Goal: Transaction & Acquisition: Purchase product/service

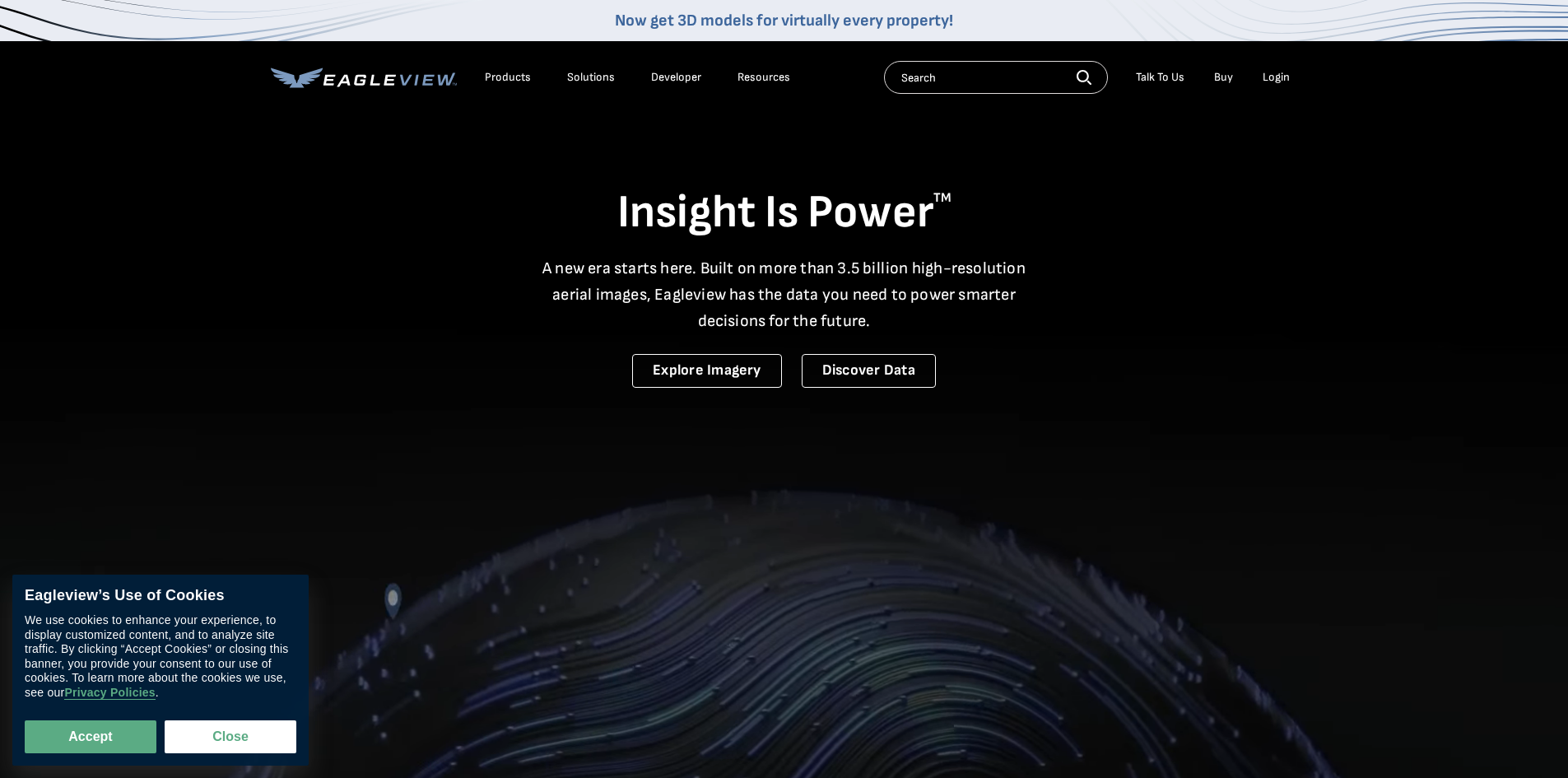
click at [1272, 69] on li "Login" at bounding box center [1276, 77] width 43 height 24
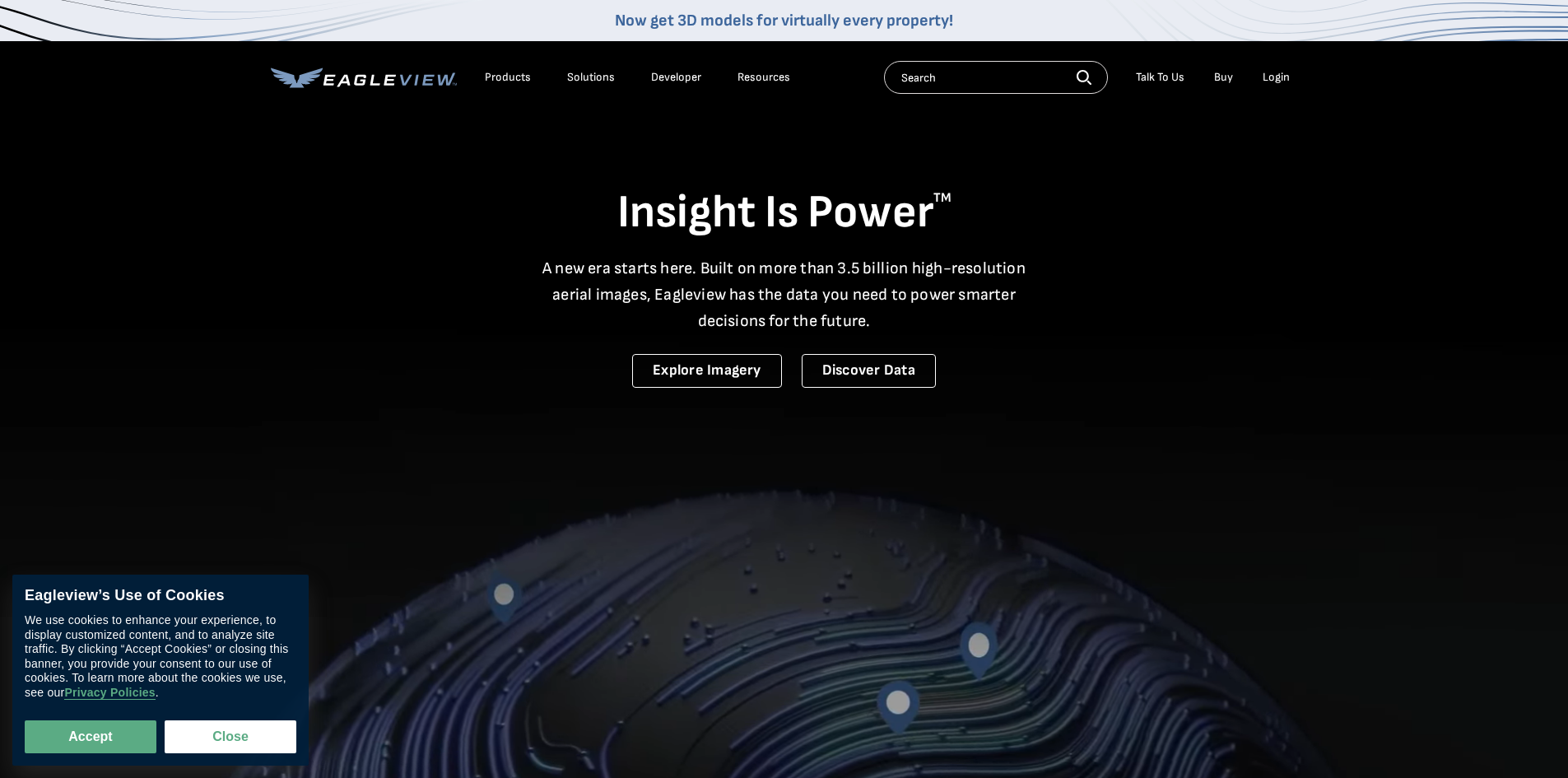
click at [1269, 76] on div "Login" at bounding box center [1276, 77] width 27 height 15
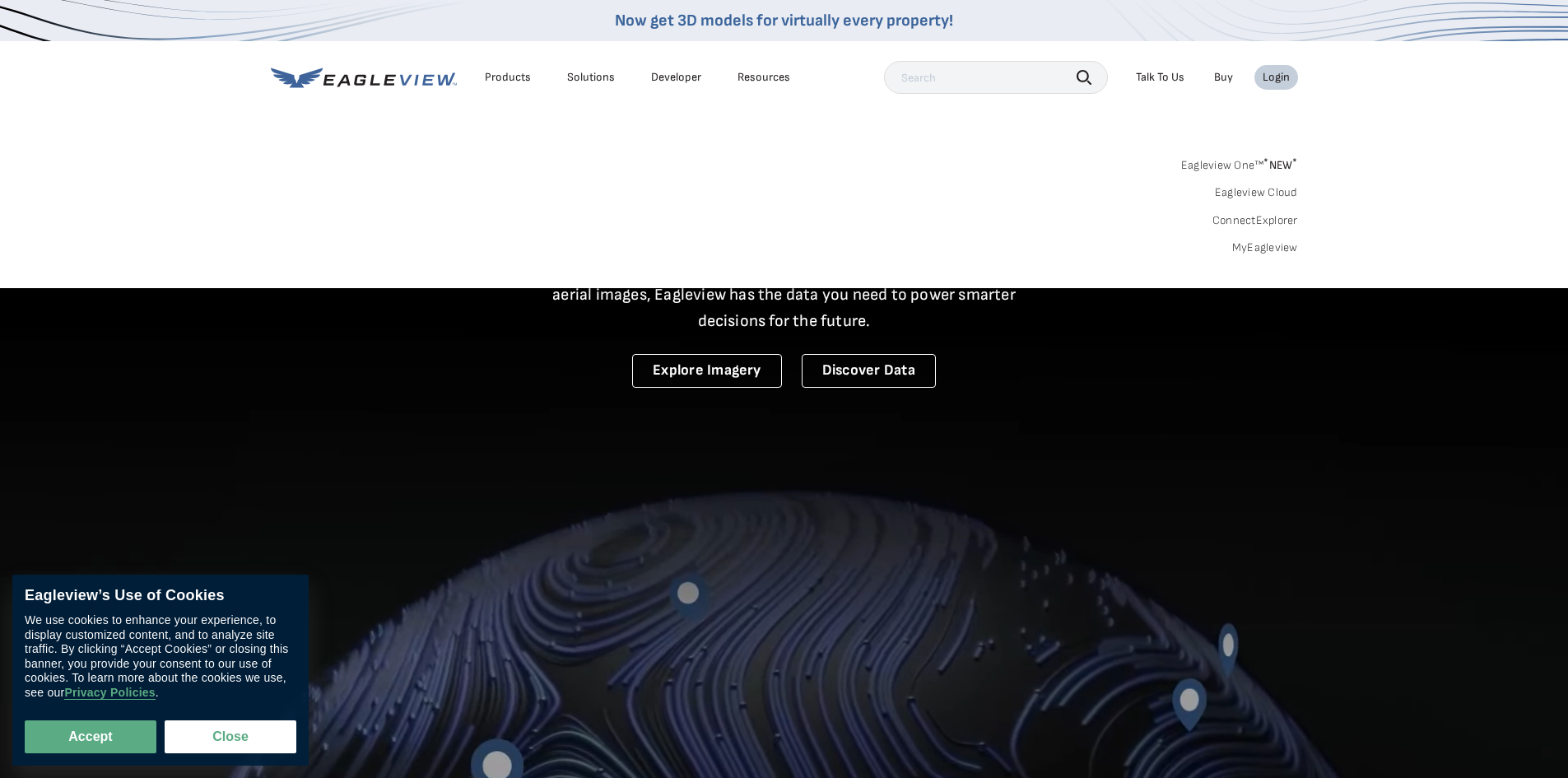
click at [1264, 248] on link "MyEagleview" at bounding box center [1265, 247] width 66 height 15
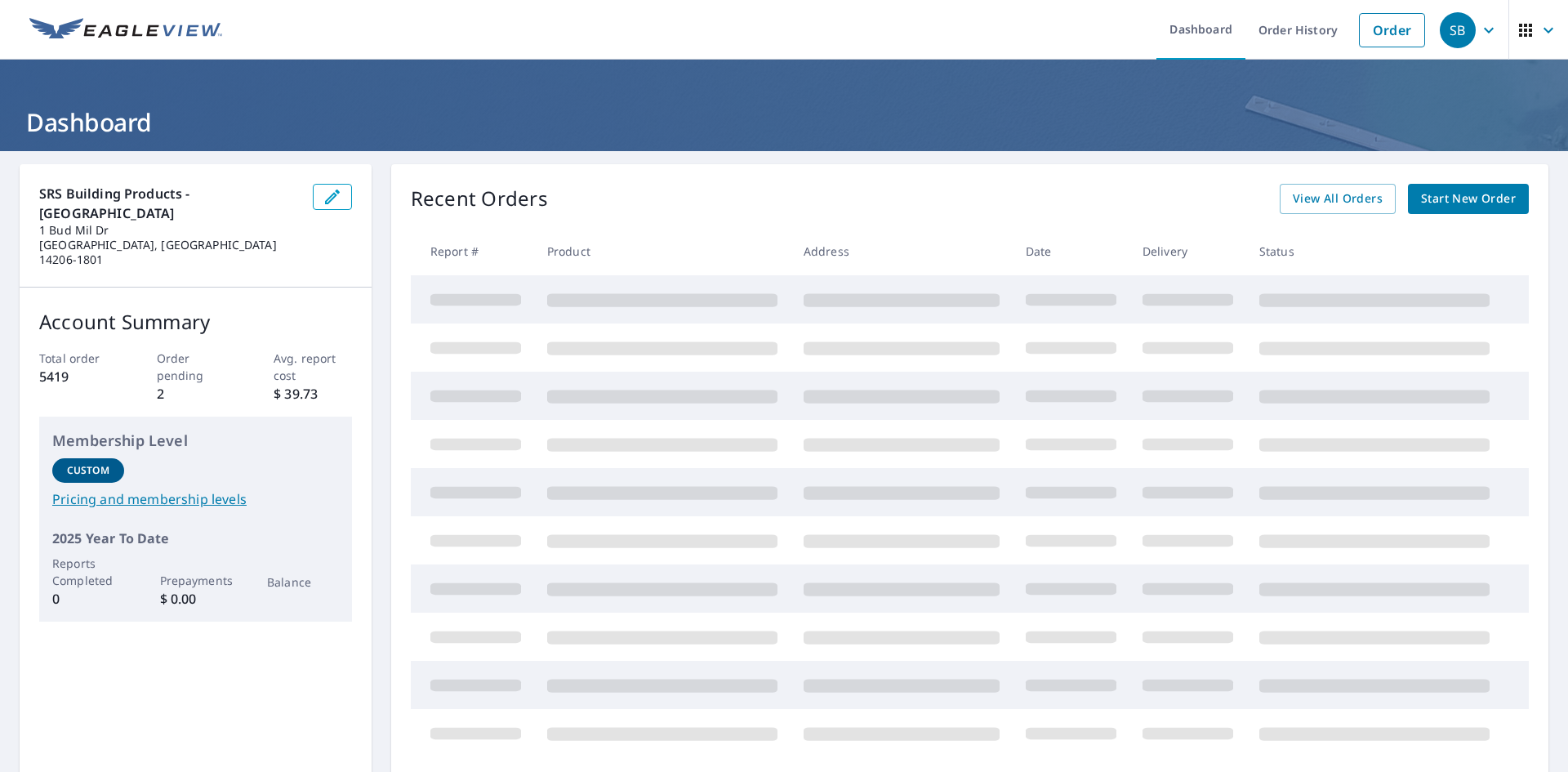
click at [1443, 197] on span "Start New Order" at bounding box center [1468, 199] width 95 height 21
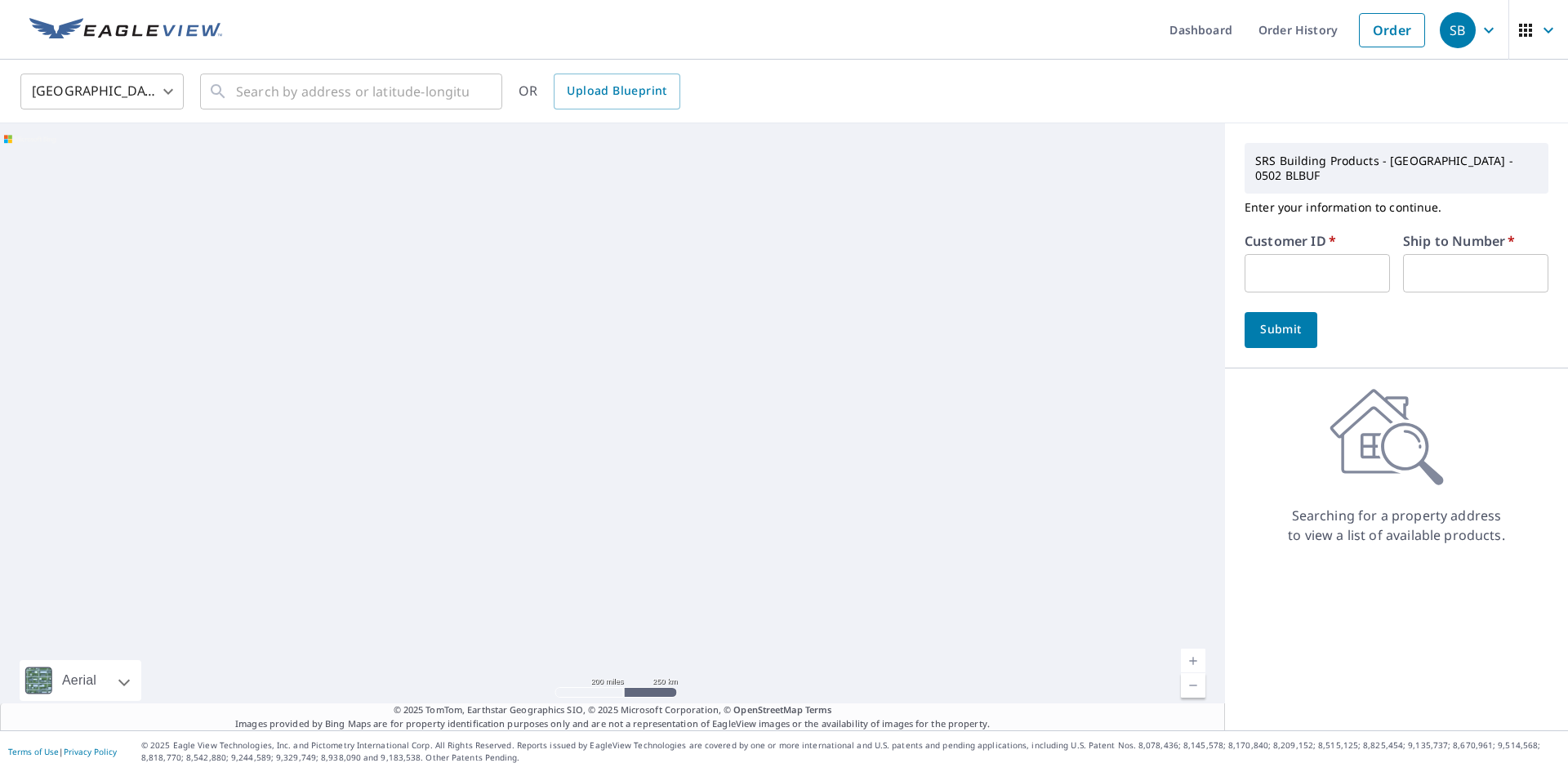
click at [1335, 263] on input "text" at bounding box center [1317, 273] width 146 height 39
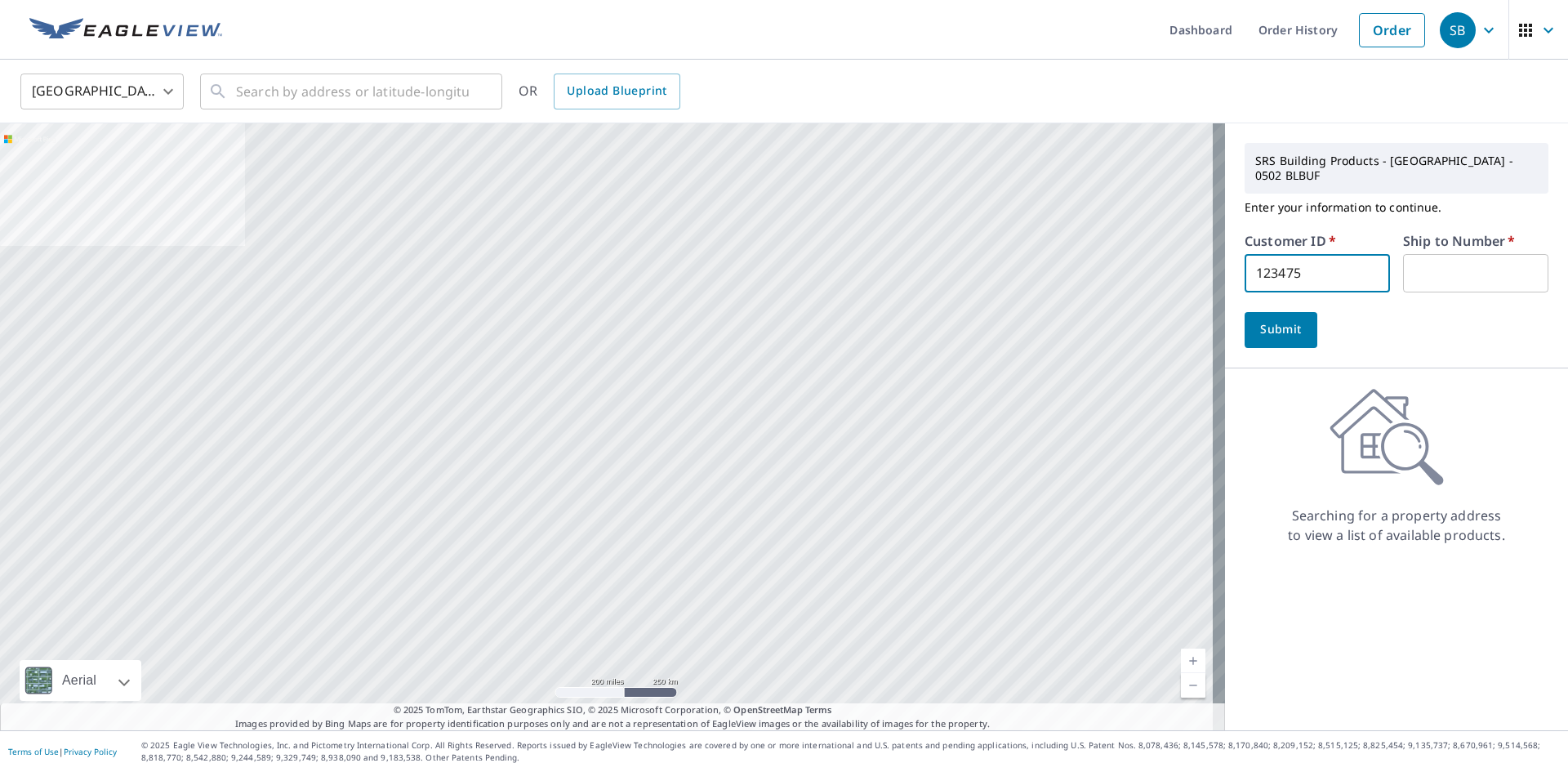
type input "123475"
type input "1"
click at [1274, 320] on span "Submit" at bounding box center [1280, 330] width 46 height 21
click at [369, 109] on div "​" at bounding box center [350, 91] width 302 height 36
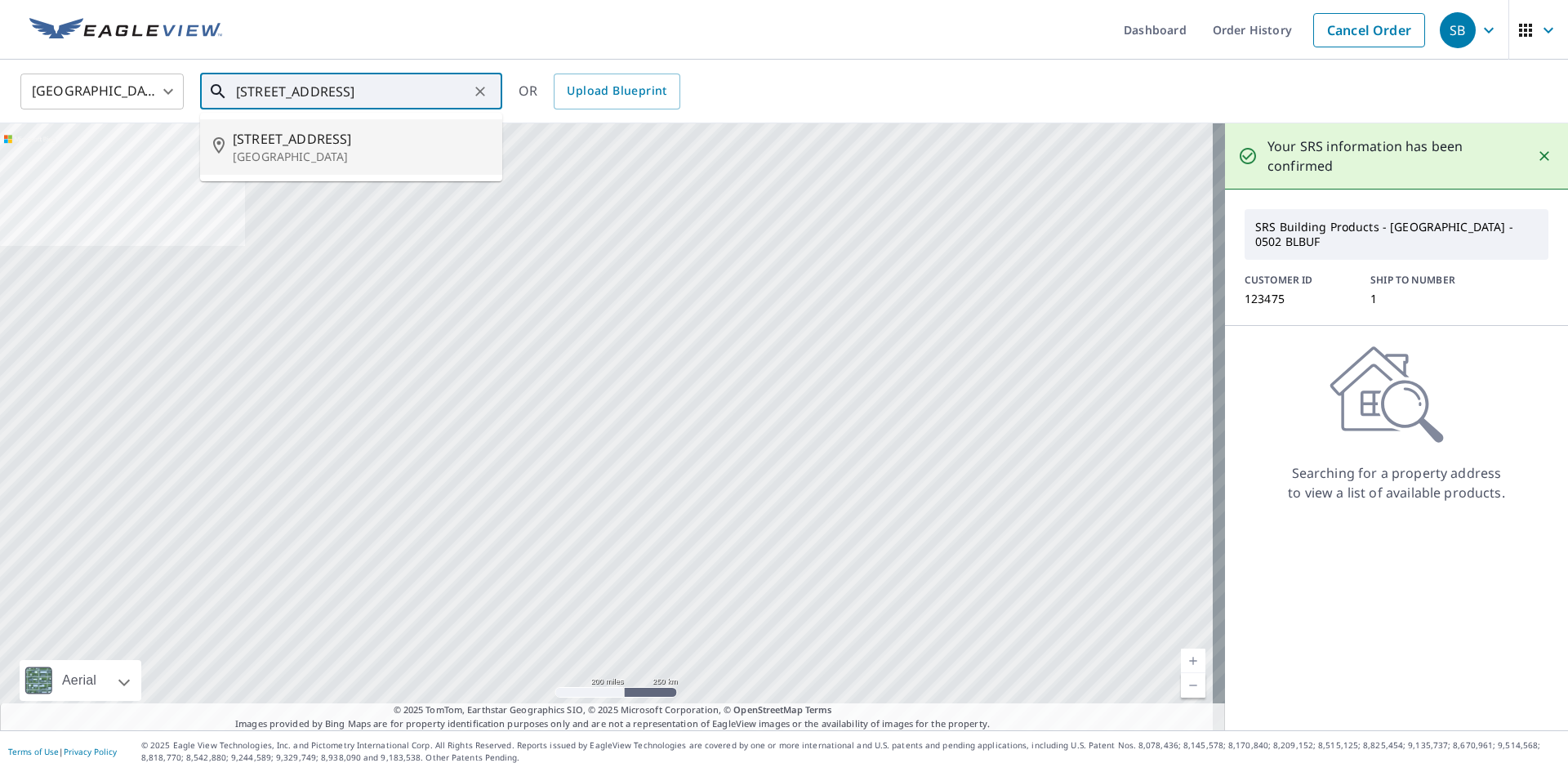
click at [317, 149] on p "[GEOGRAPHIC_DATA]" at bounding box center [361, 157] width 257 height 16
type input "[STREET_ADDRESS]"
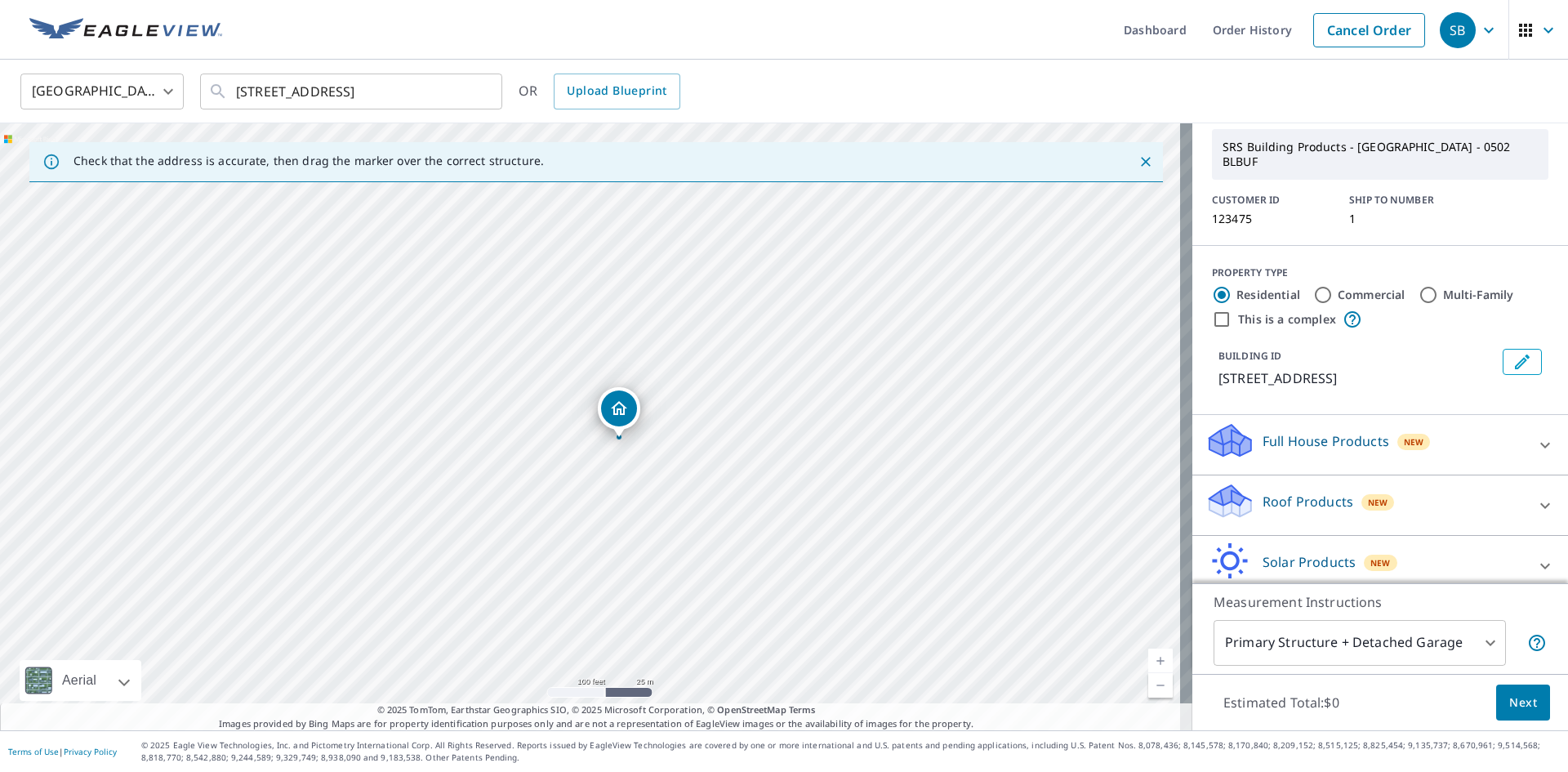
scroll to position [139, 0]
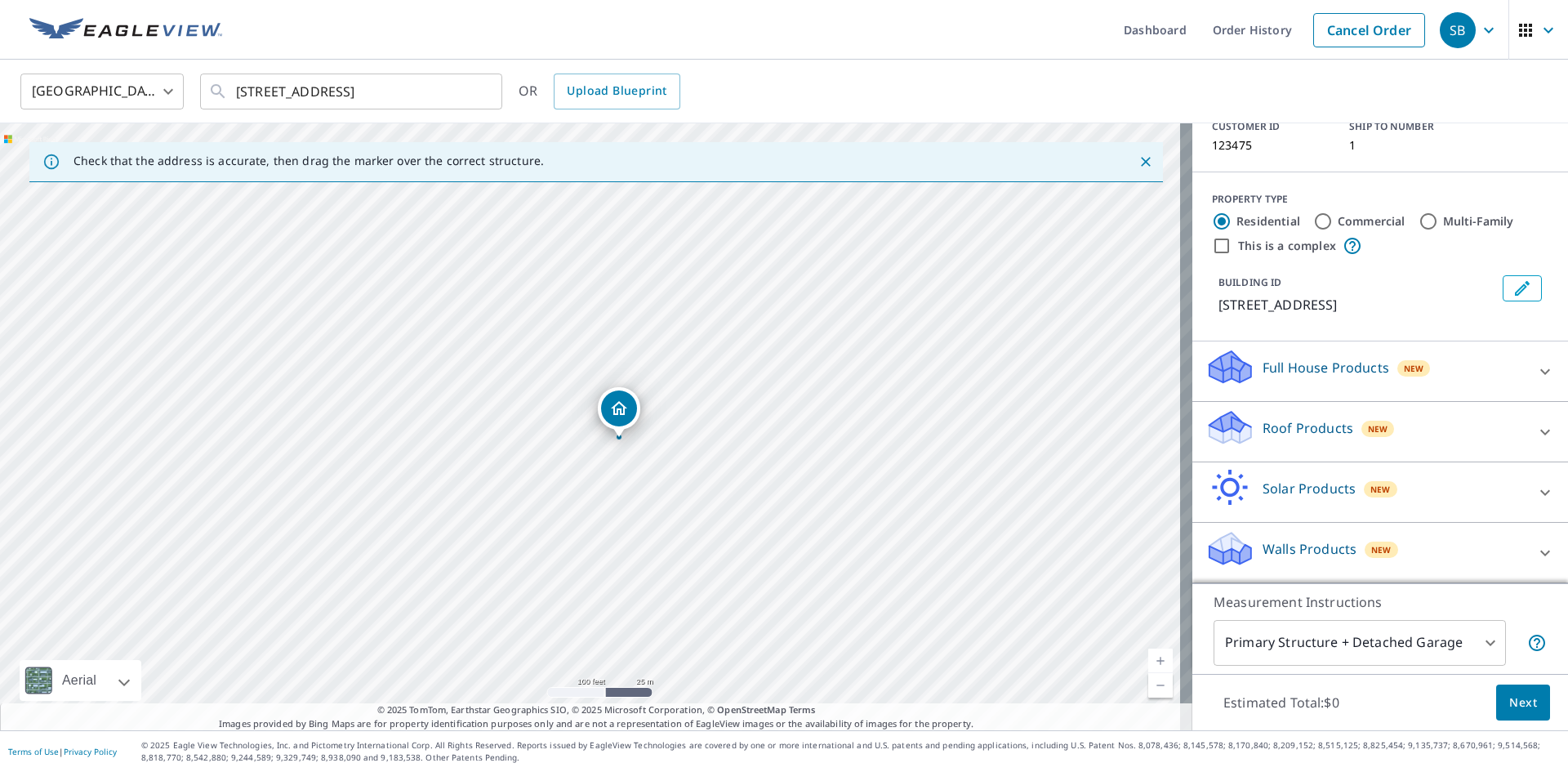
click at [1290, 424] on p "Roof Products" at bounding box center [1307, 427] width 90 height 20
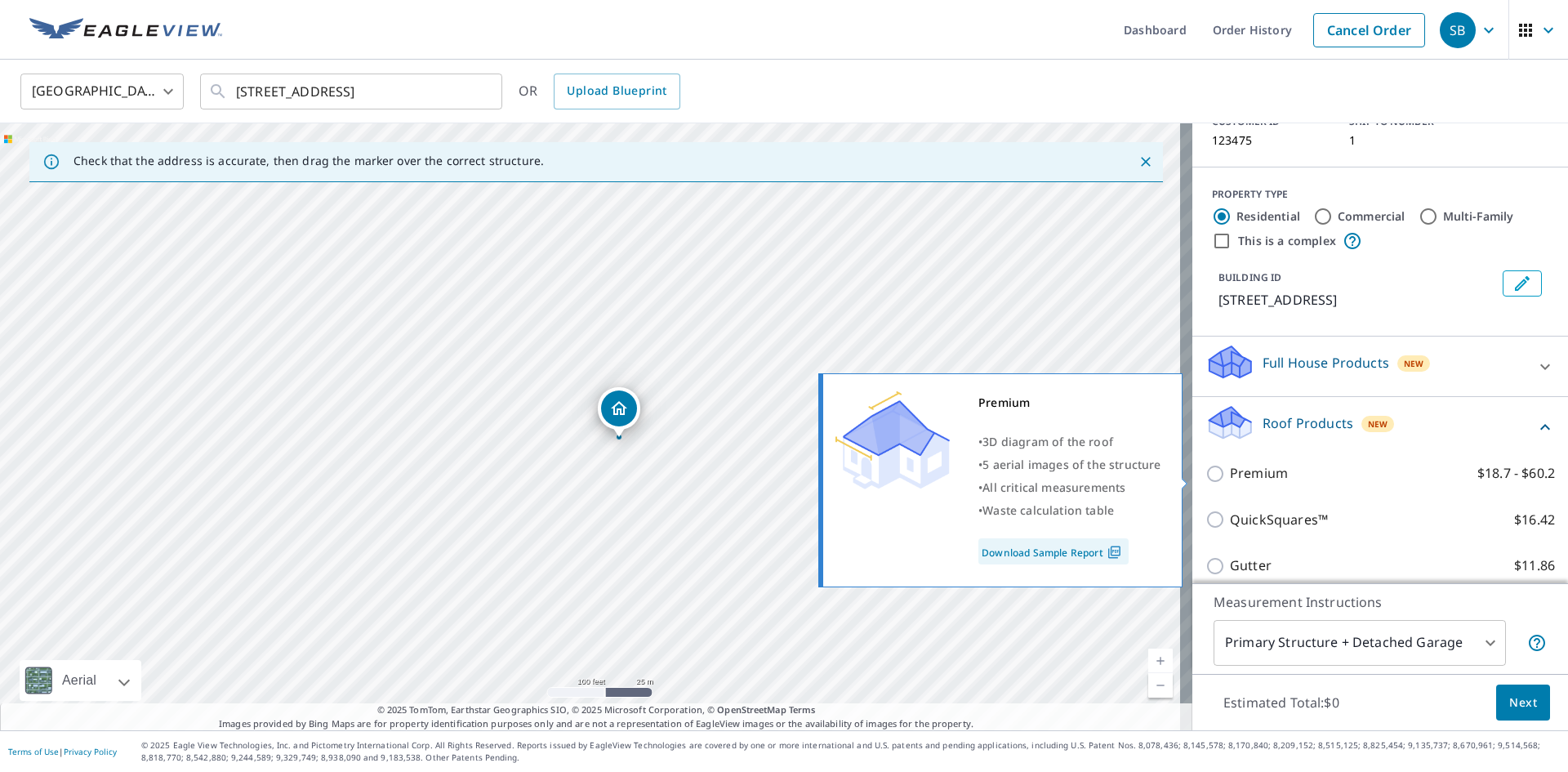
click at [1230, 479] on p "Premium" at bounding box center [1258, 474] width 58 height 21
click at [1221, 479] on input "Premium $18.7 - $60.2" at bounding box center [1218, 474] width 24 height 20
checkbox input "true"
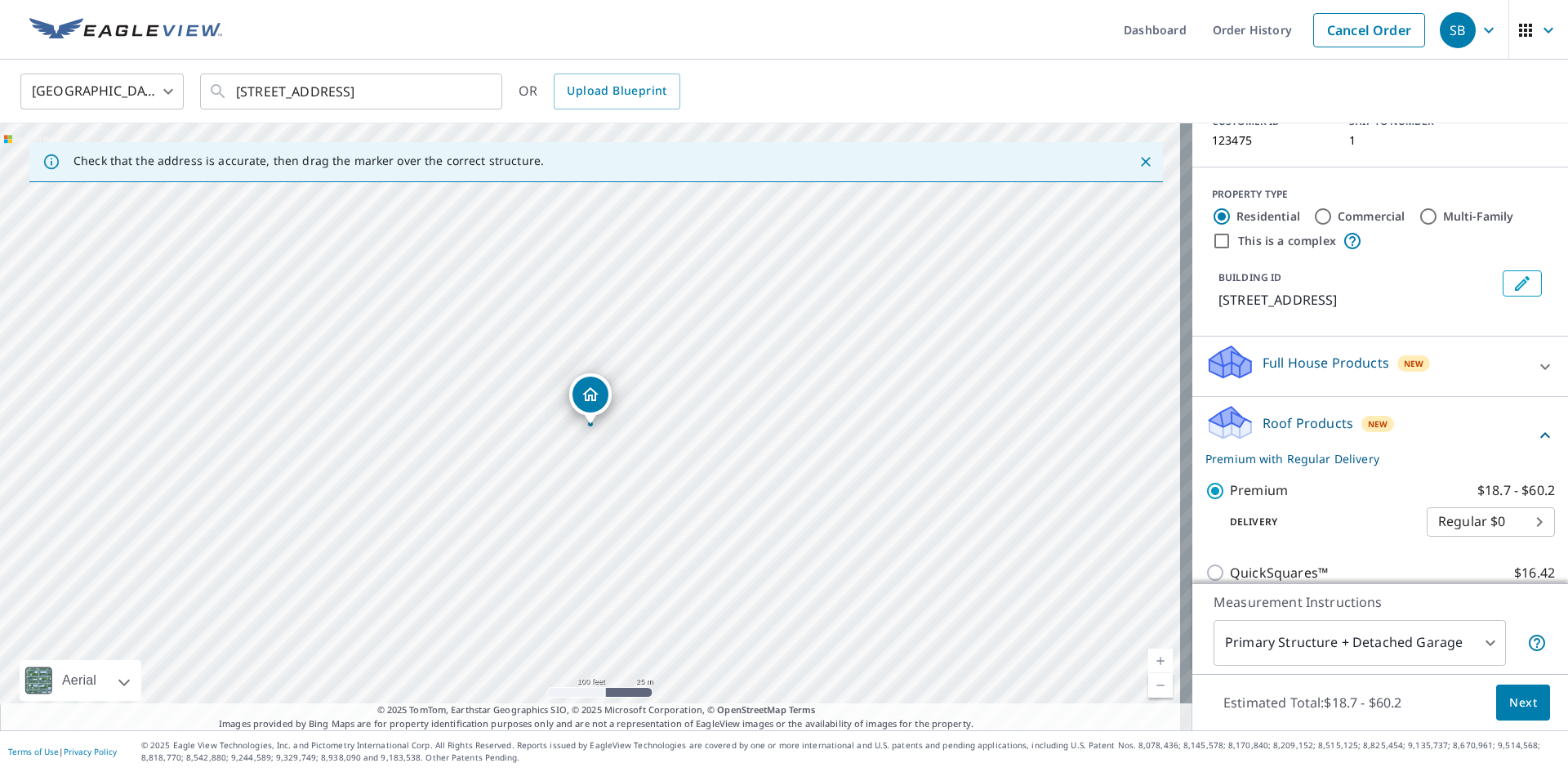
click at [1509, 700] on span "Next" at bounding box center [1522, 703] width 28 height 21
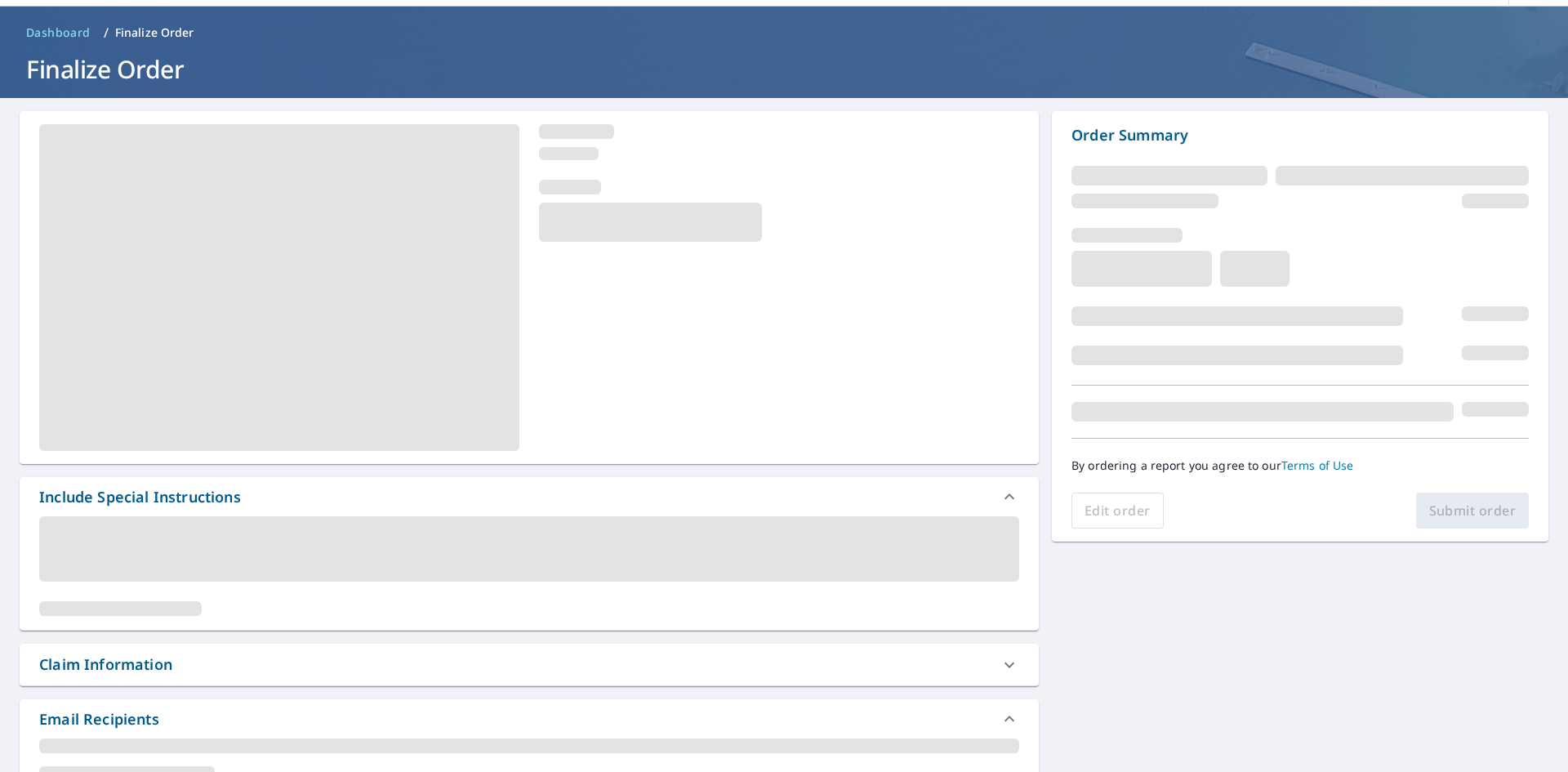
scroll to position [82, 0]
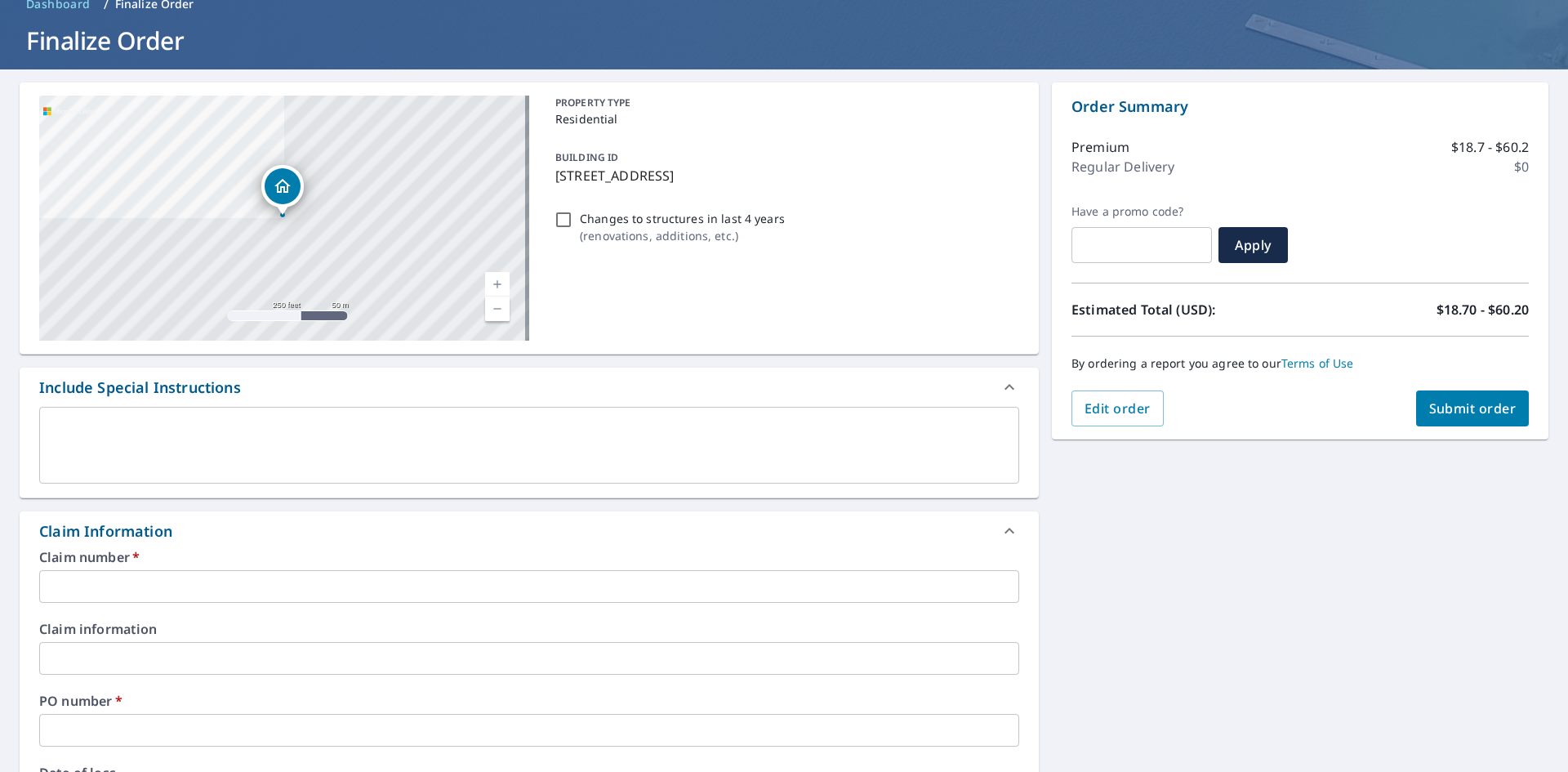
click at [554, 214] on input "Changes to structures in last 4 years ( renovations, additions, etc. )" at bounding box center [563, 220] width 20 height 20
checkbox input "true"
click at [111, 593] on input "text" at bounding box center [530, 587] width 980 height 33
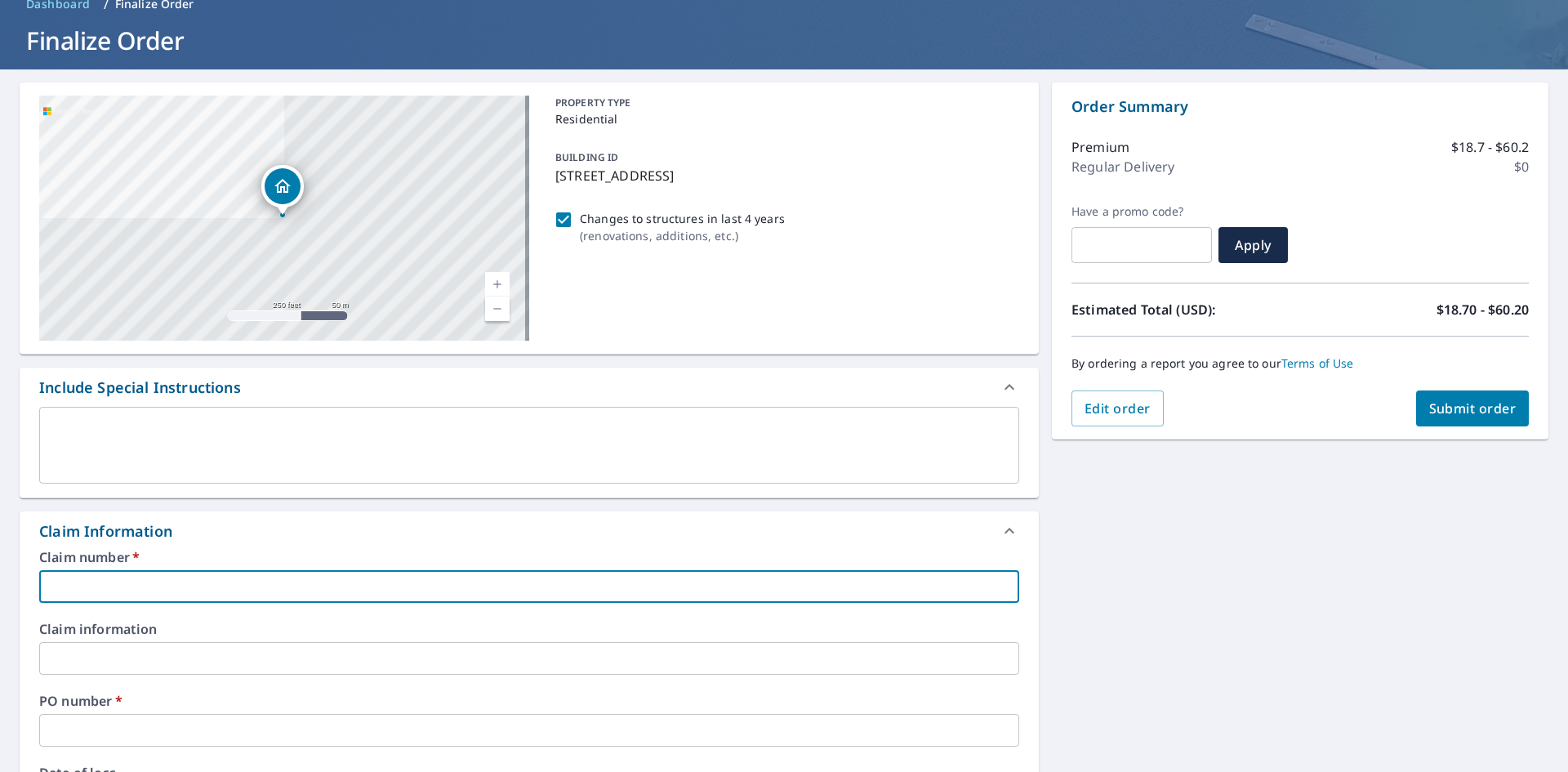
type input "[PERSON_NAME] - [PERSON_NAME]"
checkbox input "true"
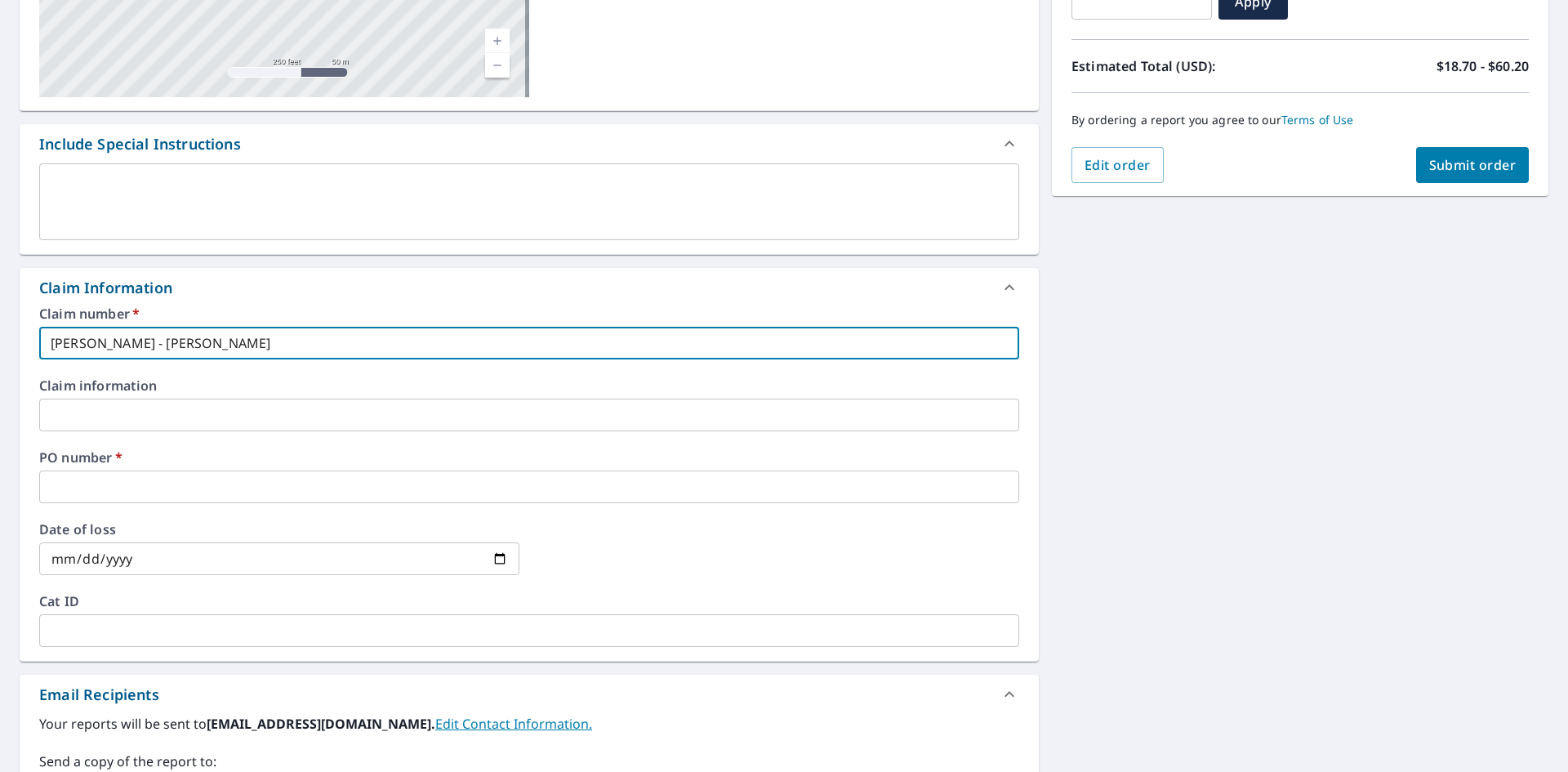
scroll to position [327, 0]
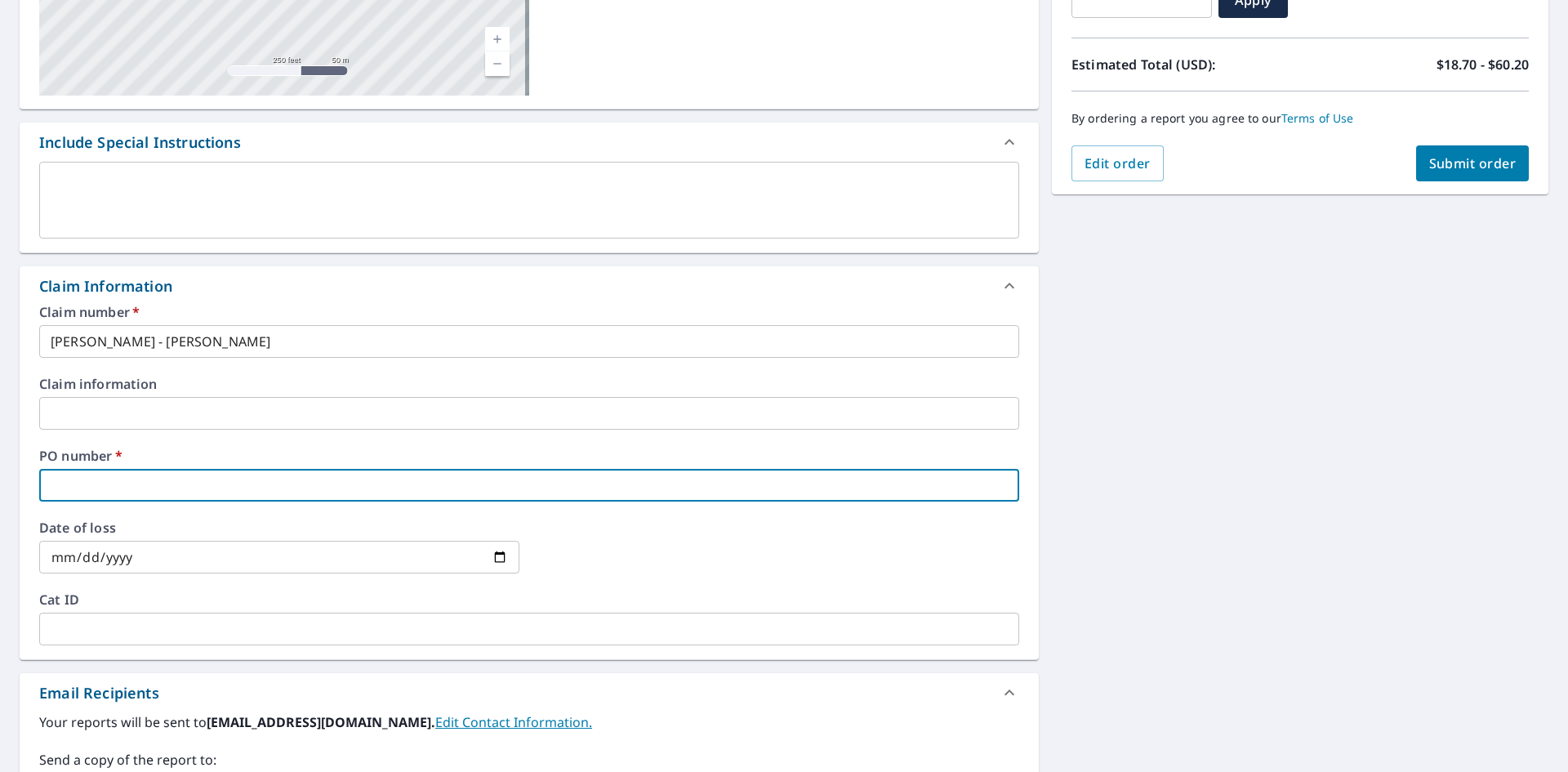
click at [170, 480] on input "text" at bounding box center [530, 485] width 980 height 33
type input "EAGLEVIEW"
click at [1474, 158] on span "Submit order" at bounding box center [1472, 163] width 87 height 18
checkbox input "true"
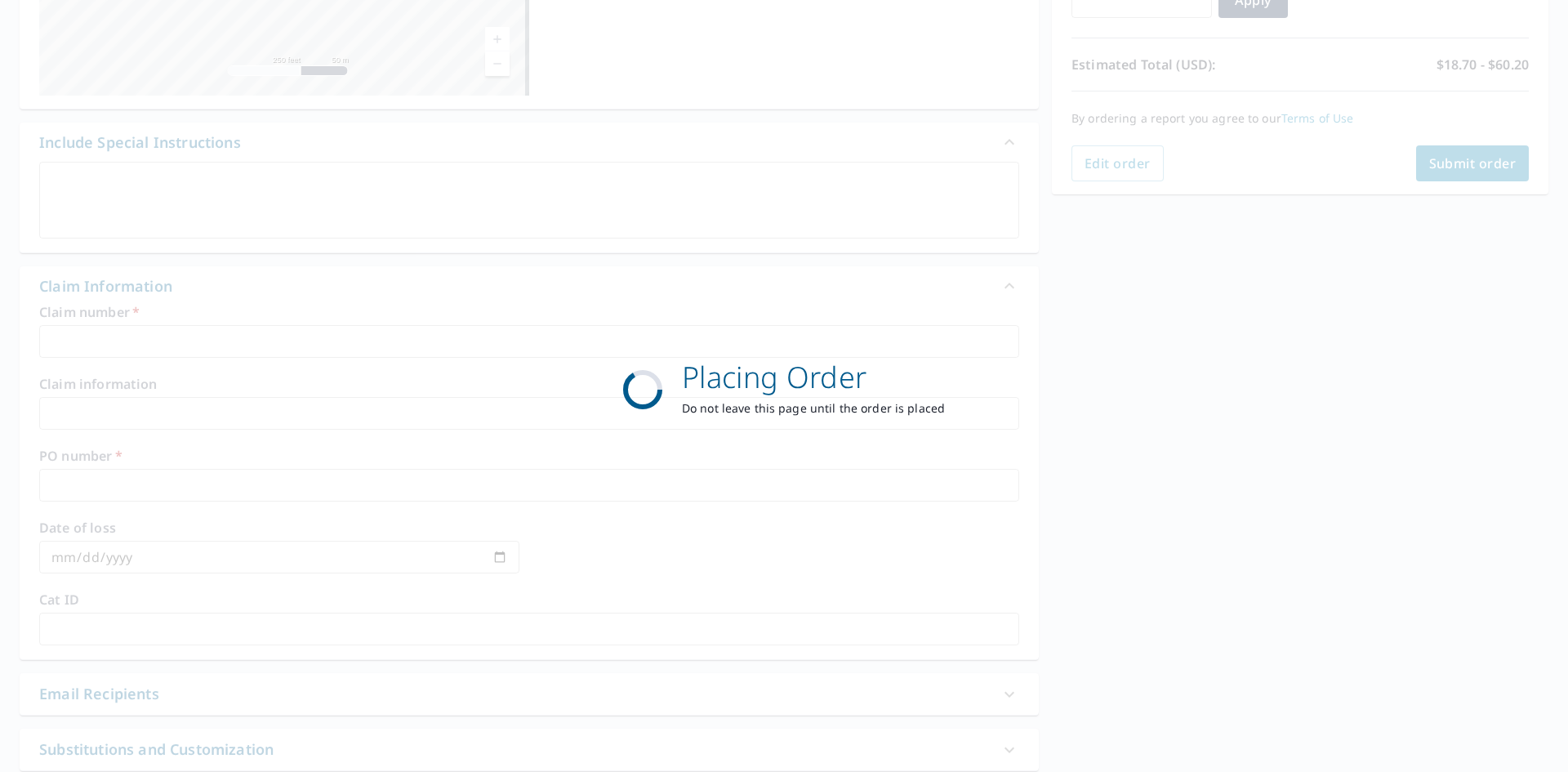
scroll to position [190, 0]
